Goal: Transaction & Acquisition: Download file/media

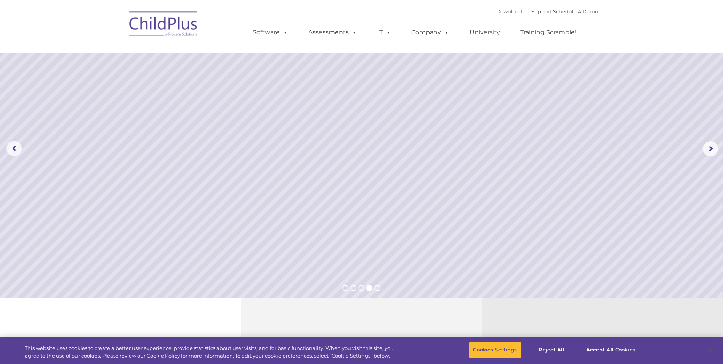
select select "MEDIUM"
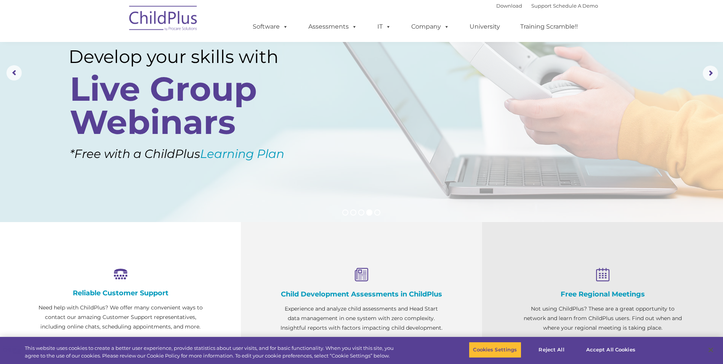
scroll to position [76, 0]
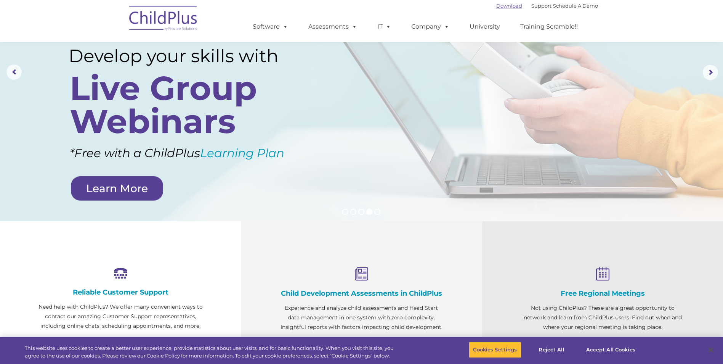
click at [496, 5] on link "Download" at bounding box center [509, 6] width 26 height 6
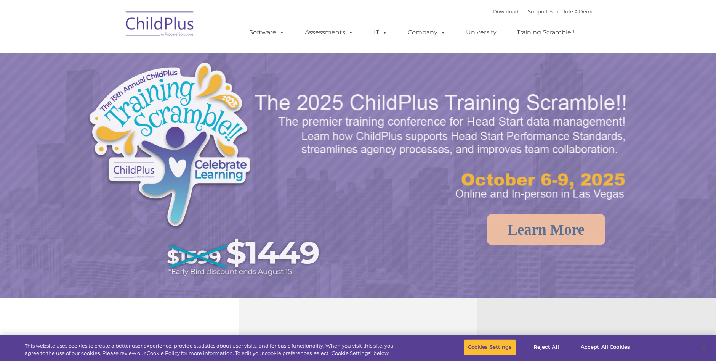
select select "MEDIUM"
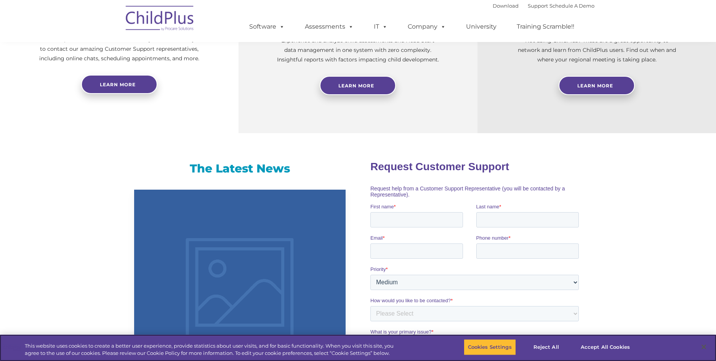
scroll to position [77, 0]
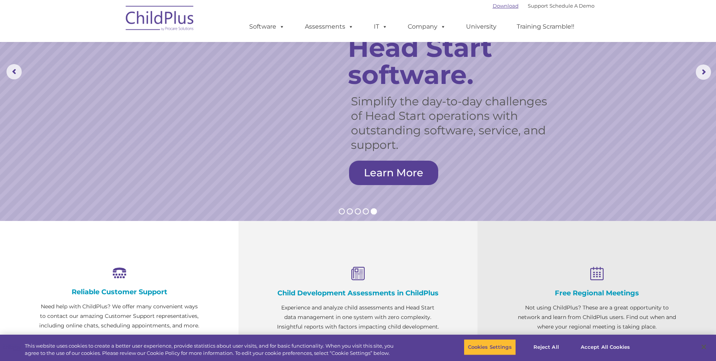
click at [500, 8] on link "Download" at bounding box center [506, 6] width 26 height 6
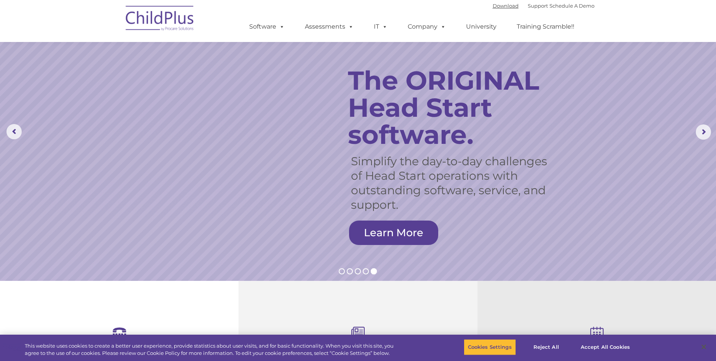
scroll to position [0, 0]
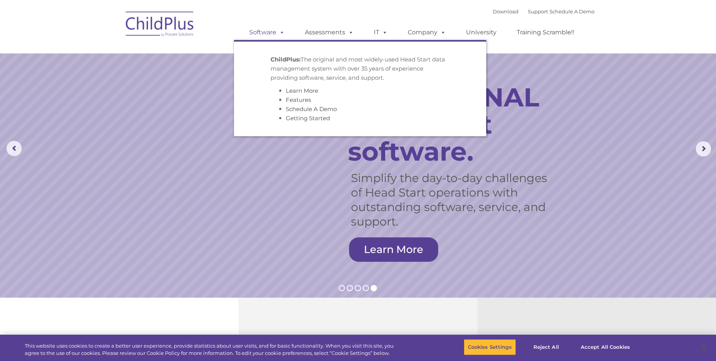
click at [283, 32] on span at bounding box center [280, 32] width 8 height 7
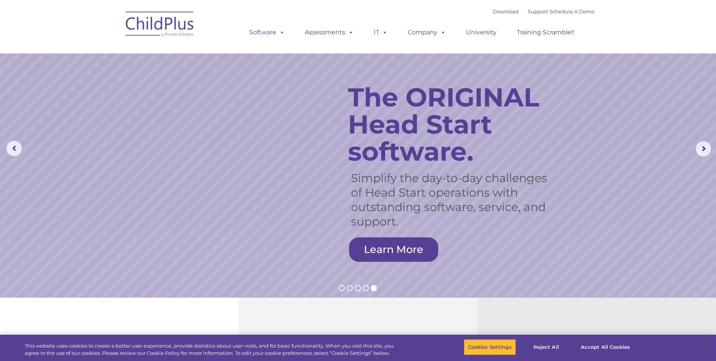
click at [282, 32] on span at bounding box center [280, 32] width 8 height 7
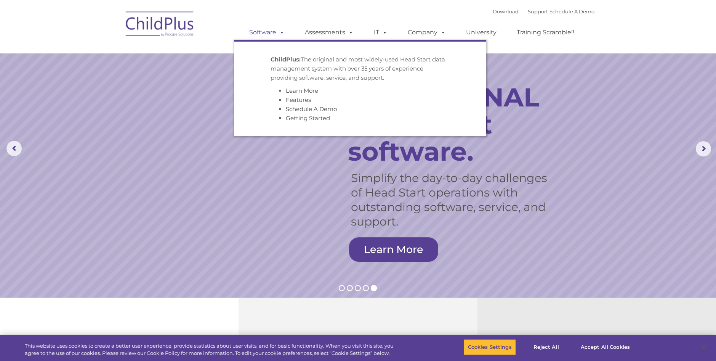
click at [282, 32] on span at bounding box center [280, 32] width 8 height 7
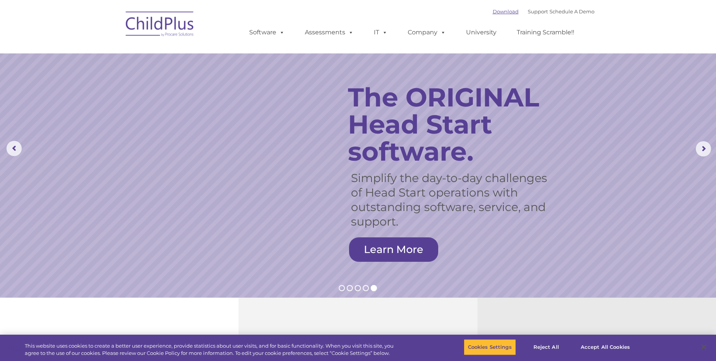
click at [493, 13] on link "Download" at bounding box center [506, 11] width 26 height 6
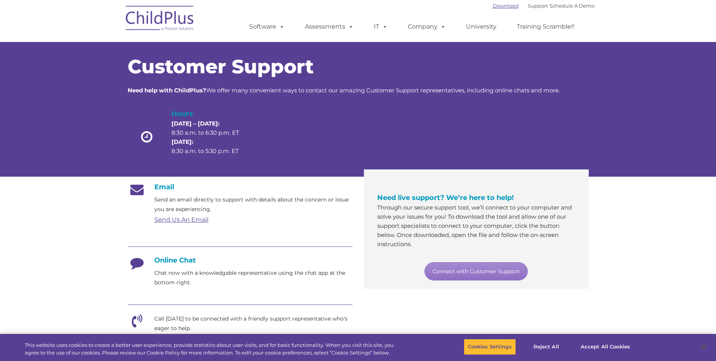
click at [501, 6] on link "Download" at bounding box center [506, 6] width 26 height 6
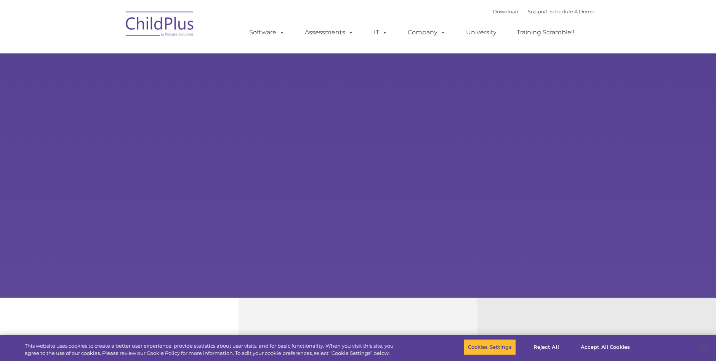
select select "MEDIUM"
